Goal: Information Seeking & Learning: Learn about a topic

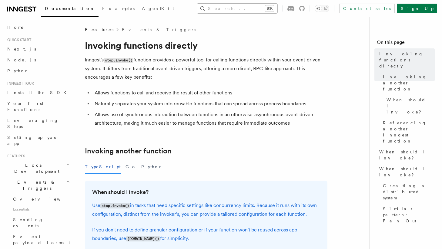
click at [234, 5] on button "Search... ⌘K" at bounding box center [237, 9] width 80 height 10
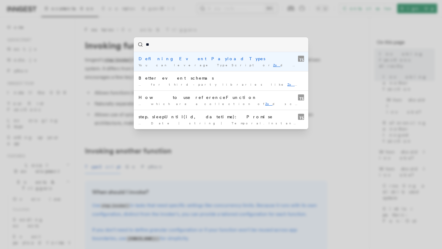
type input "***"
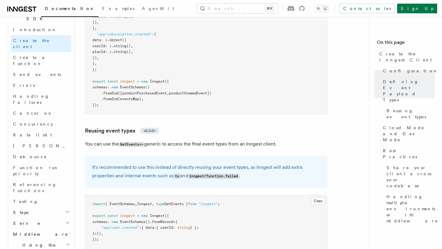
scroll to position [432, 0]
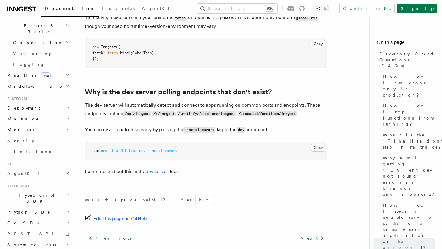
scroll to position [1162, 0]
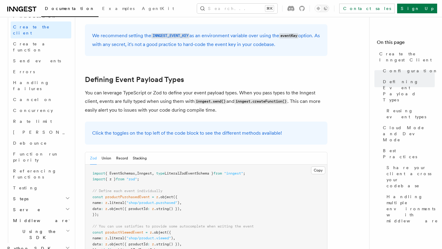
scroll to position [491, 0]
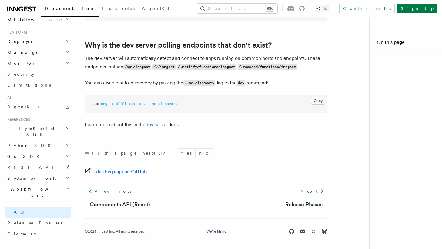
scroll to position [235, 0]
